Goal: Information Seeking & Learning: Learn about a topic

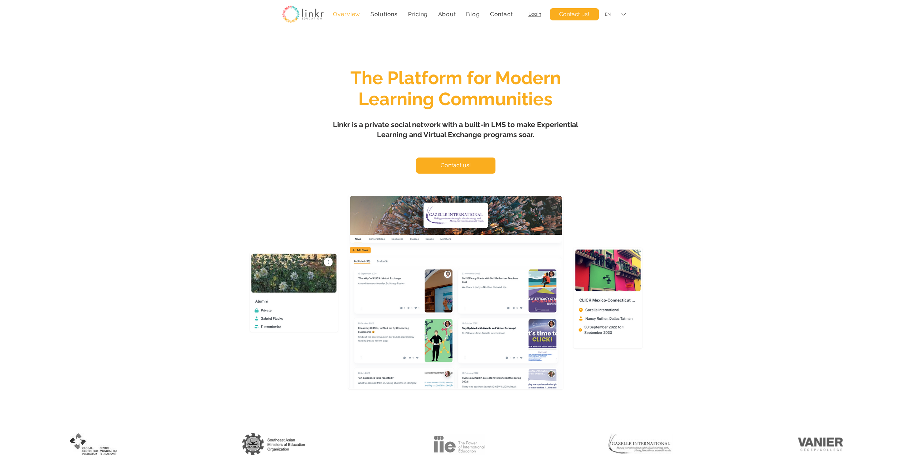
click at [609, 16] on div "EN" at bounding box center [608, 14] width 6 height 6
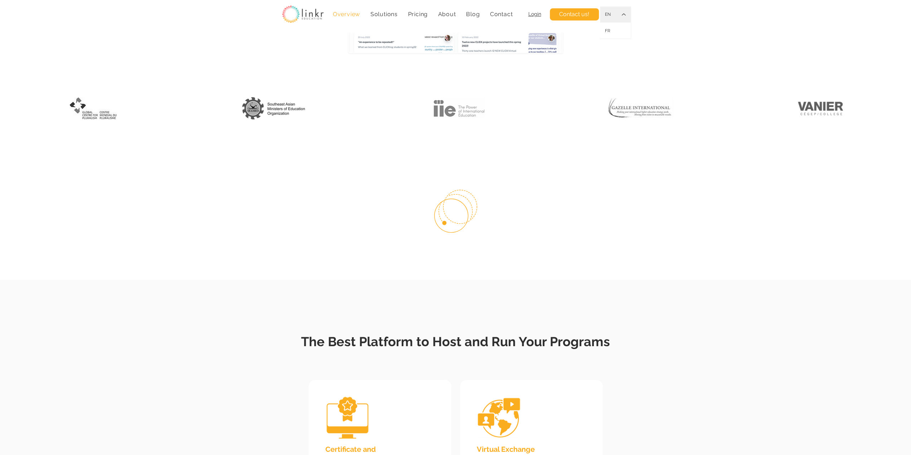
scroll to position [477, 0]
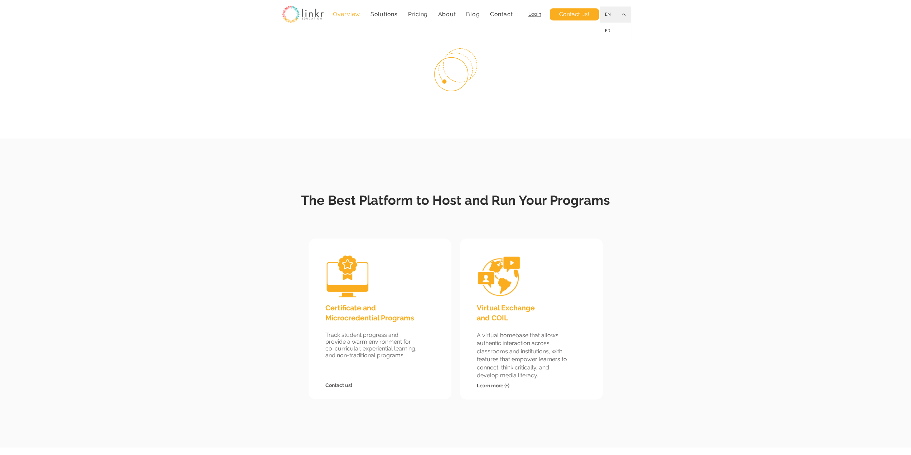
click at [411, 192] on h2 "The Best Platform to Host and Run Your Programs" at bounding box center [455, 198] width 351 height 24
click at [408, 199] on span "The Best Platform to Host and Run Your Programs" at bounding box center [455, 200] width 309 height 15
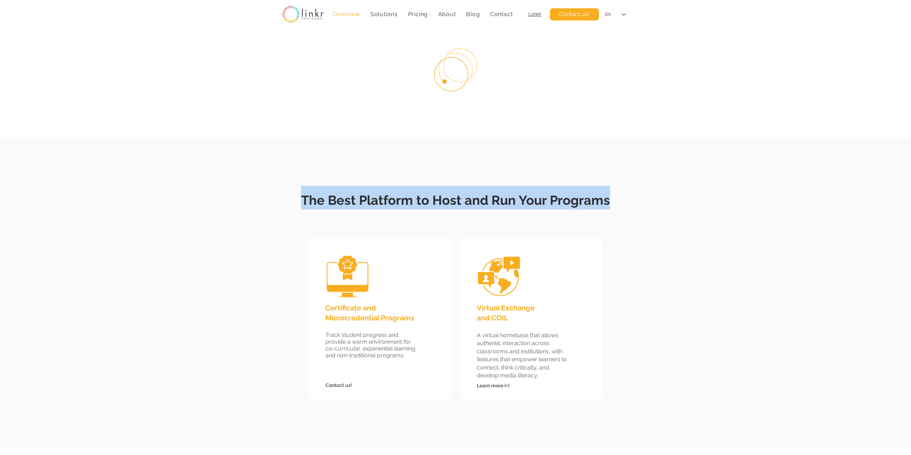
click at [408, 199] on span "The Best Platform to Host and Run Your Programs" at bounding box center [455, 200] width 309 height 15
copy span "The Best Platform to Host and Run Your Programs"
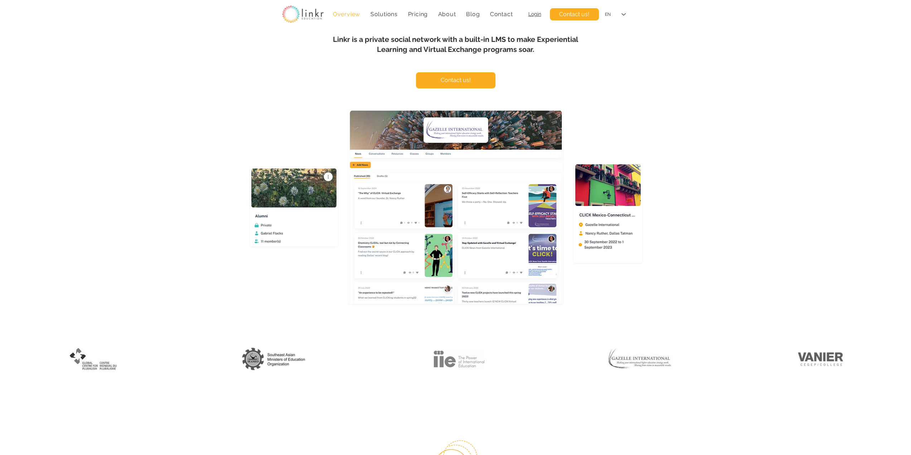
scroll to position [0, 0]
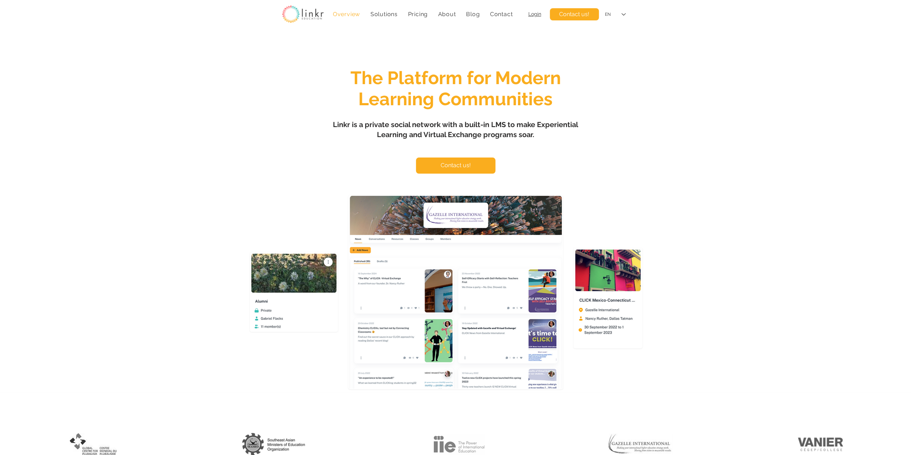
click at [384, 130] on h1 "Linkr is a private social network with a built-in LMS to make Experiential Lear…" at bounding box center [455, 130] width 250 height 20
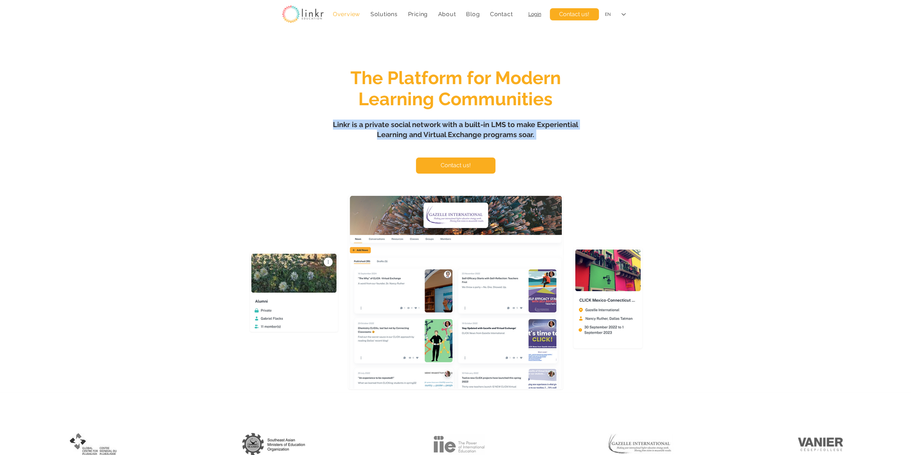
click at [384, 130] on h1 "Linkr is a private social network with a built-in LMS to make Experiential Lear…" at bounding box center [455, 130] width 250 height 20
copy span "Linkr is a private social network with a built-in LMS to make Experiential Lear…"
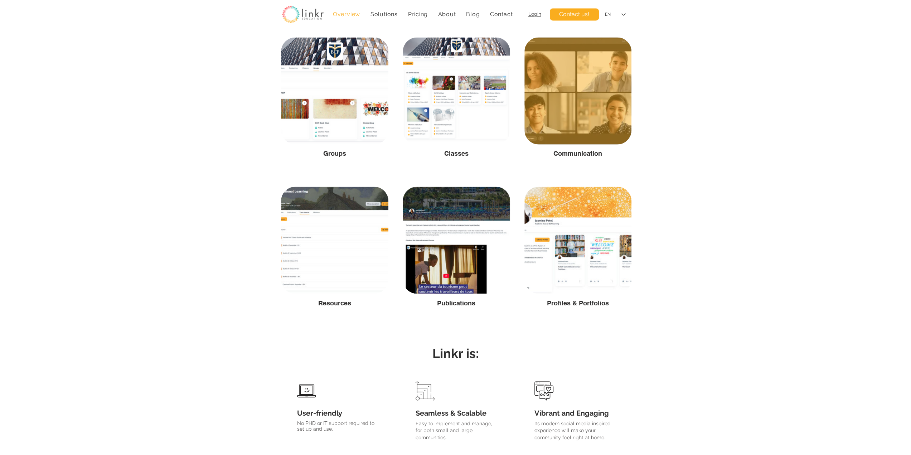
scroll to position [1133, 0]
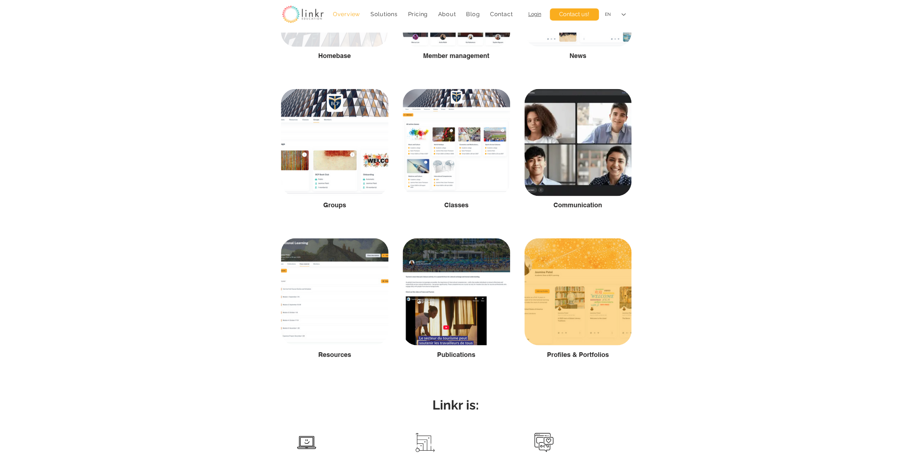
click at [591, 332] on div at bounding box center [577, 291] width 107 height 107
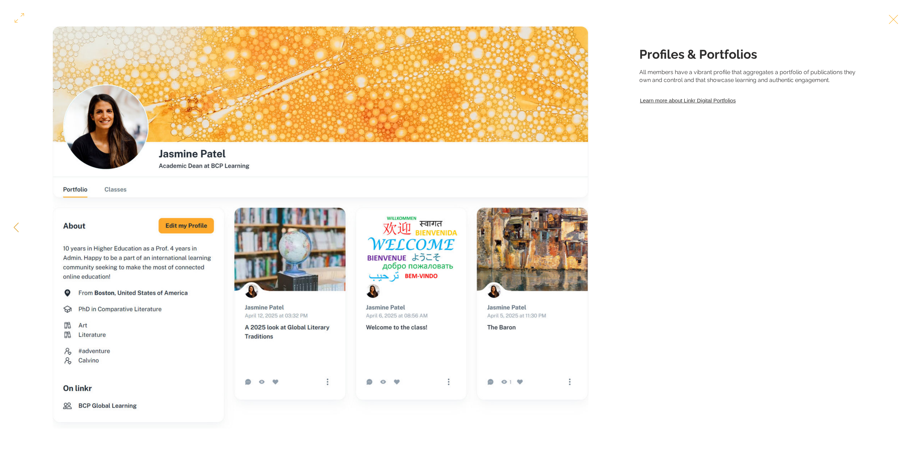
click at [661, 199] on div "Gallery item, detailed view" at bounding box center [455, 227] width 911 height 402
click at [900, 21] on button "Exit expand mode" at bounding box center [893, 19] width 14 height 16
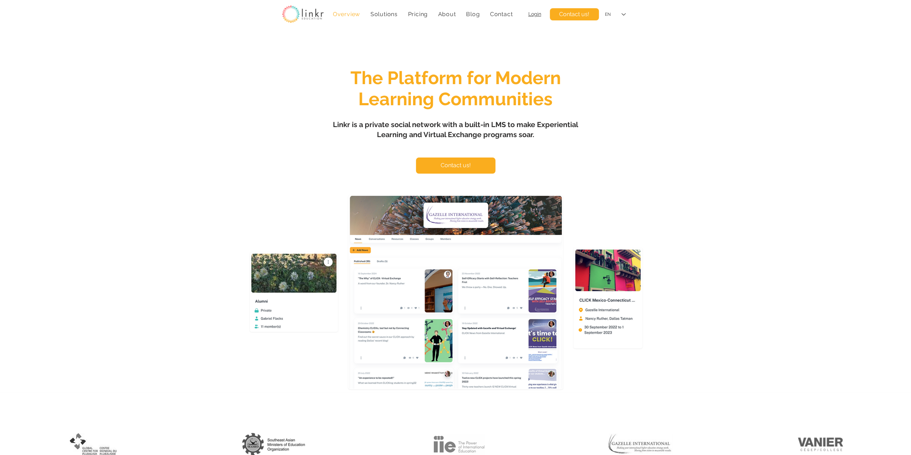
scroll to position [1133, 0]
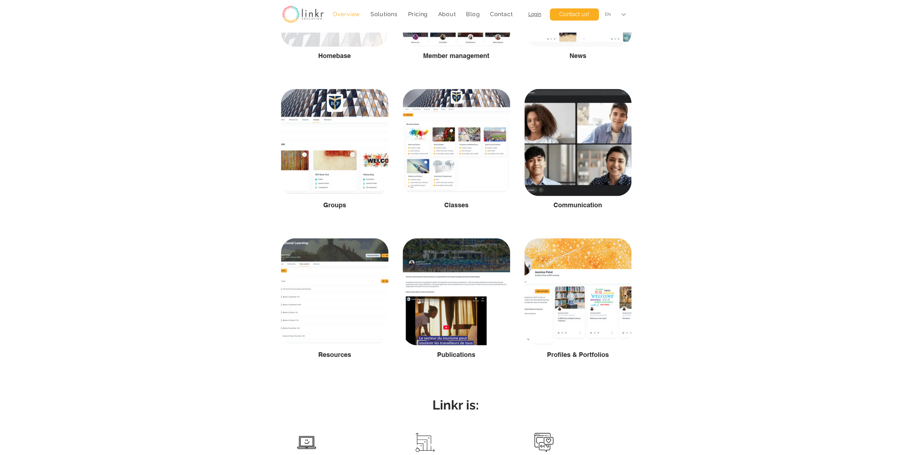
click at [610, 11] on div "EN" at bounding box center [608, 14] width 6 height 6
click at [615, 30] on div "FR" at bounding box center [615, 31] width 31 height 16
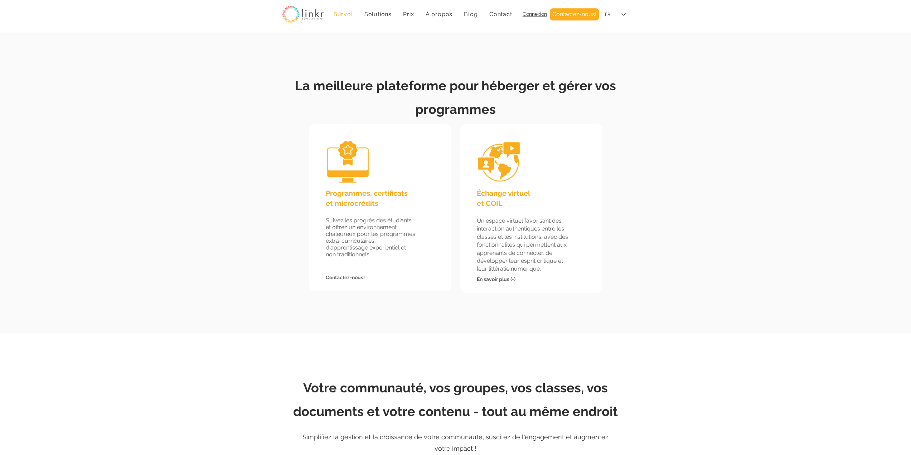
scroll to position [537, 0]
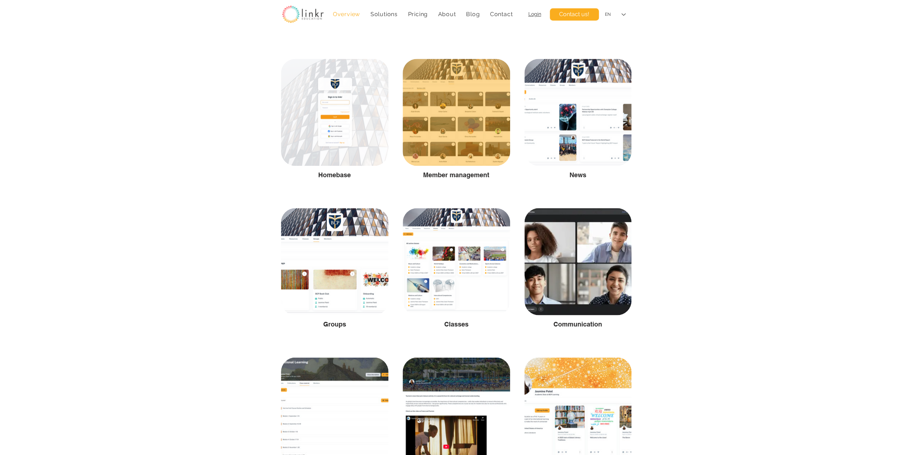
scroll to position [835, 0]
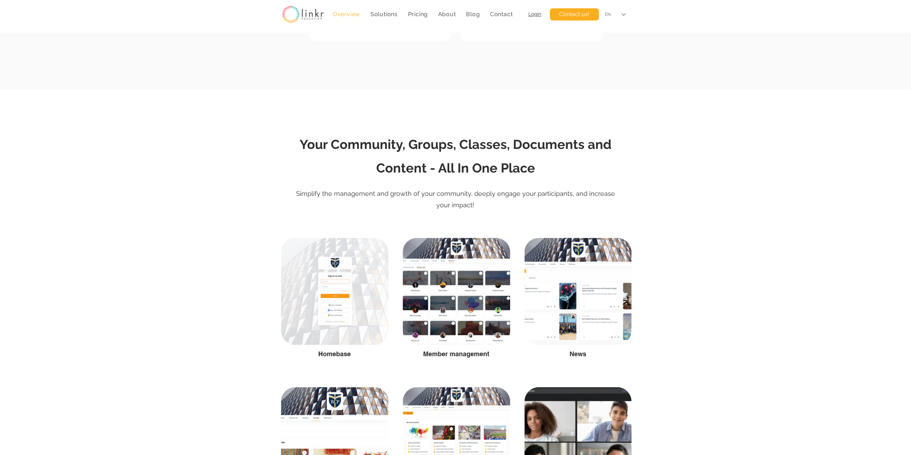
click at [614, 9] on div "EN" at bounding box center [615, 14] width 31 height 16
click at [606, 27] on div "FR" at bounding box center [615, 31] width 31 height 16
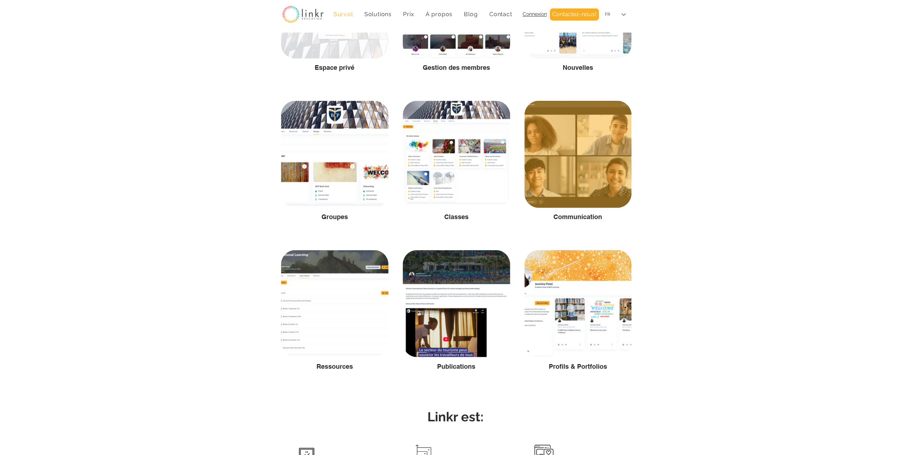
scroll to position [1133, 0]
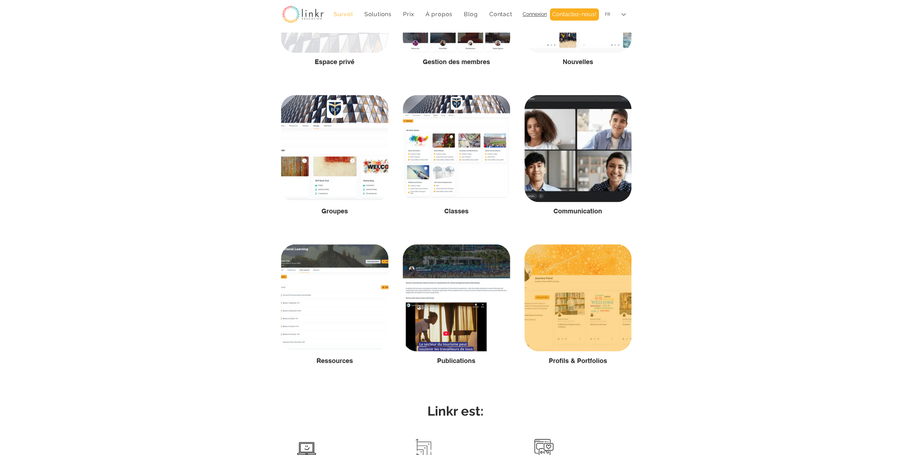
click at [592, 307] on div at bounding box center [577, 297] width 107 height 107
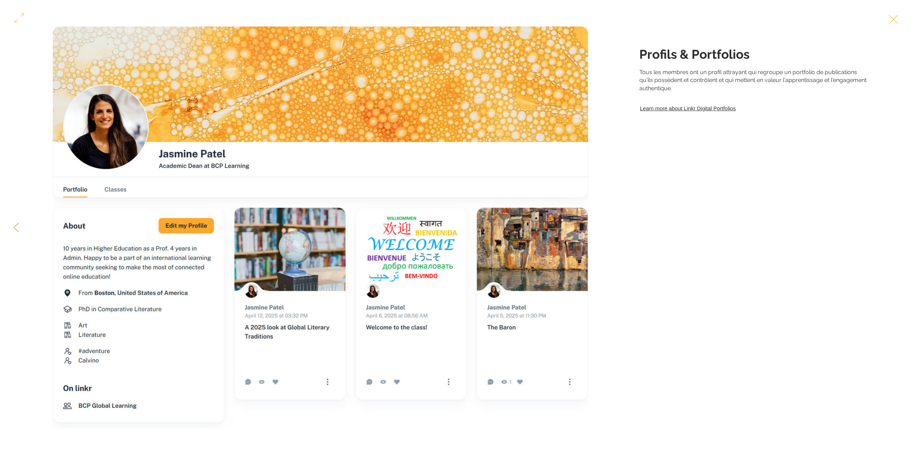
click at [677, 113] on link "Learn more about Linkr Digital Portfolios" at bounding box center [753, 108] width 229 height 10
